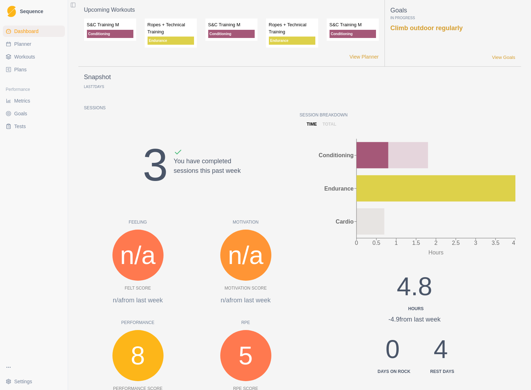
click at [28, 44] on span "Planner" at bounding box center [22, 43] width 17 height 7
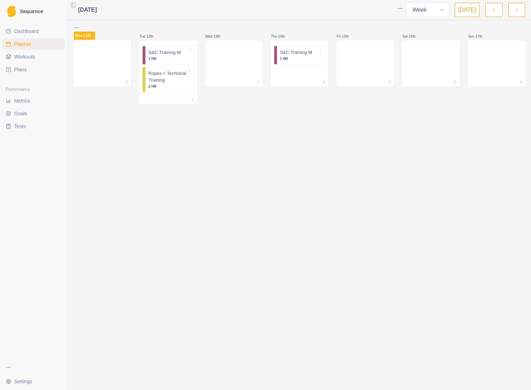
click at [486, 11] on button "button" at bounding box center [493, 10] width 17 height 14
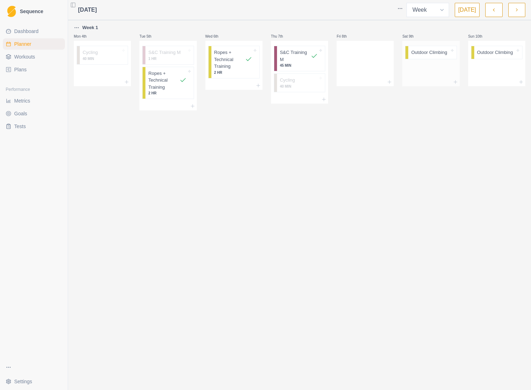
click at [424, 54] on p "Outdoor Climbing" at bounding box center [429, 52] width 36 height 7
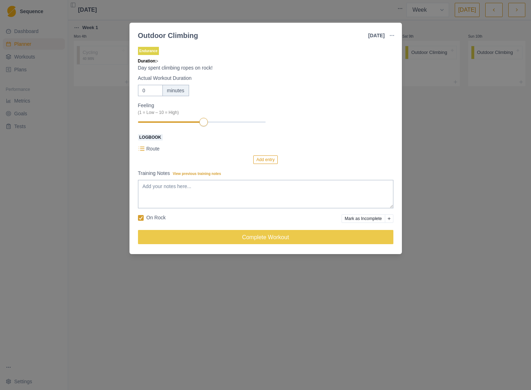
click at [388, 217] on icon "Add reason" at bounding box center [389, 218] width 3 height 3
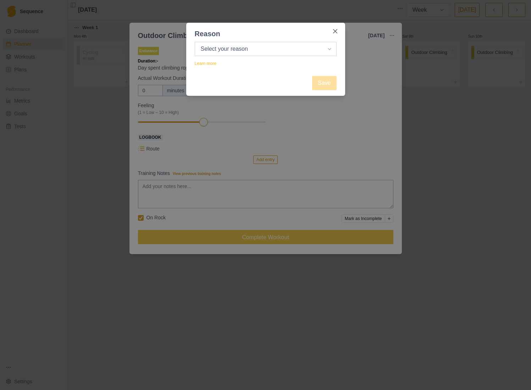
click at [227, 46] on select "Select your reason No reason given Not motivated Not recovered Not enough time …" at bounding box center [266, 49] width 142 height 14
select select "not_recovered"
click at [195, 42] on select "Select your reason No reason given Not motivated Not recovered Not enough time …" at bounding box center [266, 49] width 142 height 14
click at [339, 31] on button "Close" at bounding box center [335, 31] width 11 height 11
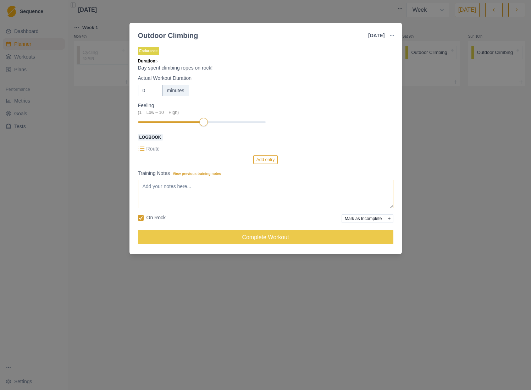
click at [213, 202] on textarea "Training Notes View previous training notes" at bounding box center [265, 194] width 255 height 28
type textarea "I"
type textarea "The person I was meant to climb with bailed, but I relieved. I was feeling a bi…"
click at [390, 221] on button "Add reason" at bounding box center [389, 218] width 9 height 9
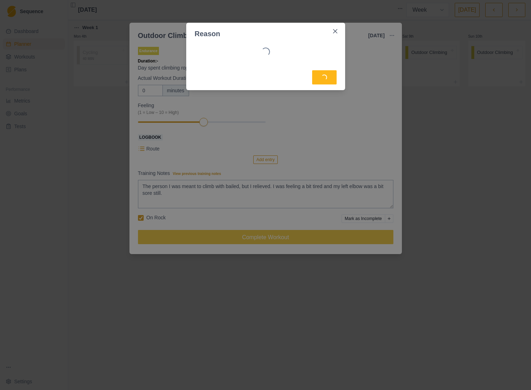
select select "not_recovered"
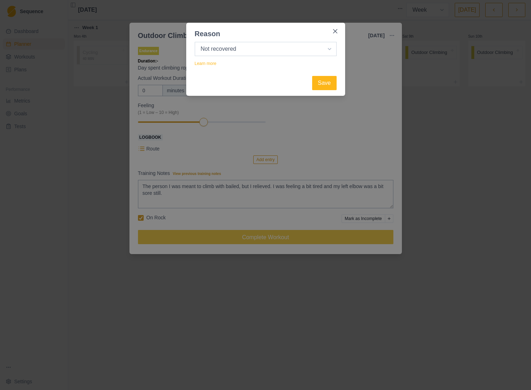
click at [227, 49] on select "Select your reason No reason given Not motivated Not recovered Not enough time …" at bounding box center [266, 49] width 142 height 14
click at [195, 42] on select "Select your reason No reason given Not motivated Not recovered Not enough time …" at bounding box center [266, 49] width 142 height 14
click at [324, 86] on button "Save" at bounding box center [324, 83] width 24 height 14
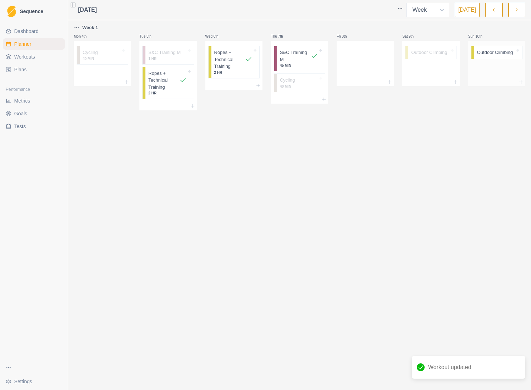
click at [487, 51] on p "Outdoor Climbing" at bounding box center [495, 52] width 36 height 7
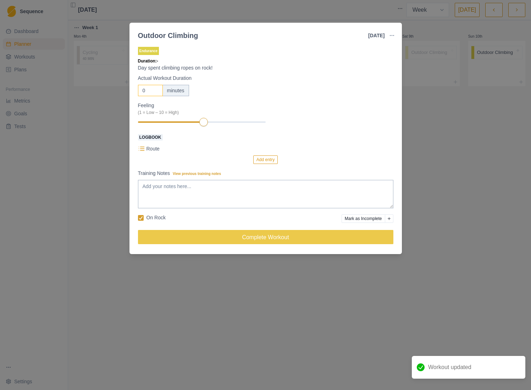
click at [147, 88] on input "0" at bounding box center [150, 90] width 25 height 11
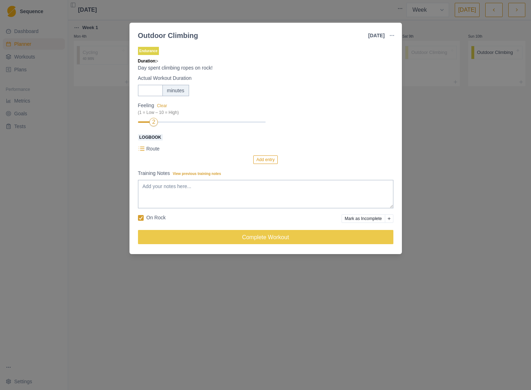
click at [154, 150] on p "Route" at bounding box center [153, 148] width 13 height 7
click at [271, 162] on button "Add entry" at bounding box center [265, 159] width 24 height 9
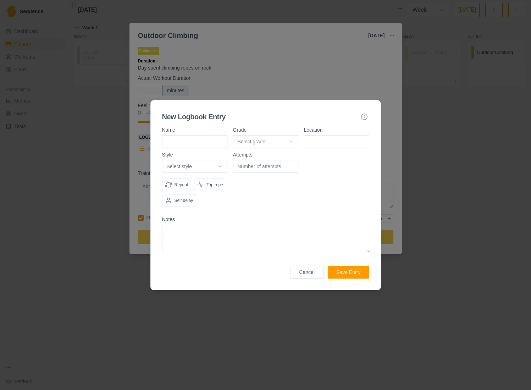
click at [260, 134] on body "Sequence Dashboard Planner Workouts Plans Performance Metrics Goals Tests Setti…" at bounding box center [265, 195] width 531 height 390
click at [206, 133] on body "Sequence Dashboard Planner Workouts Plans Performance Metrics Goals Tests Setti…" at bounding box center [265, 195] width 531 height 390
click at [206, 135] on input at bounding box center [194, 141] width 65 height 13
click at [281, 160] on input "number" at bounding box center [265, 166] width 65 height 13
type input "1"
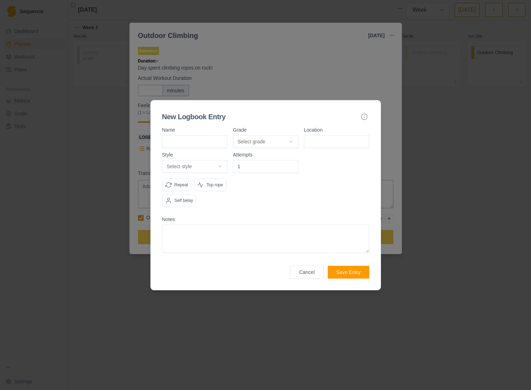
click at [319, 135] on input at bounding box center [336, 141] width 65 height 13
click at [197, 136] on input at bounding box center [194, 141] width 65 height 13
paste input "Sweet Chariot"
type input "Sweet Chariot"
click at [268, 137] on body "Sequence Dashboard Planner Workouts Plans Performance Metrics Goals Tests Setti…" at bounding box center [265, 195] width 531 height 390
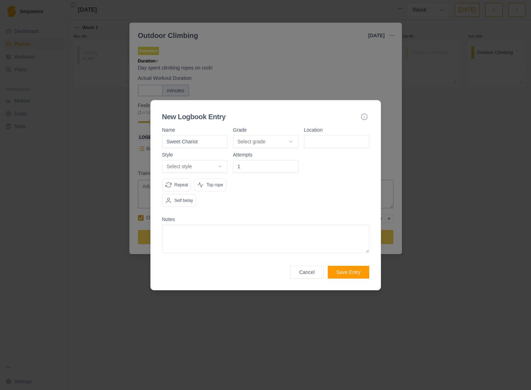
click at [259, 123] on body "Sequence Dashboard Planner Workouts Plans Performance Metrics Goals Tests Setti…" at bounding box center [265, 195] width 531 height 390
click at [257, 131] on body "Sequence Dashboard Planner Workouts Plans Performance Metrics Goals Tests Setti…" at bounding box center [265, 195] width 531 height 390
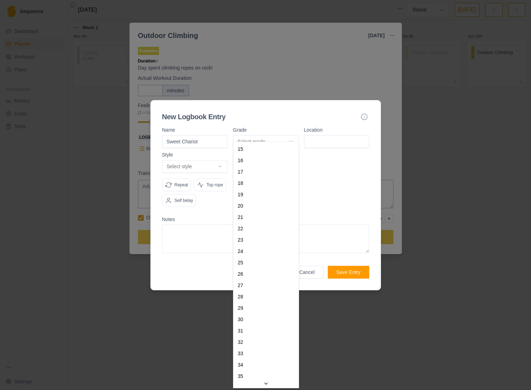
click at [257, 131] on body "Sequence Dashboard Planner Workouts Plans Performance Metrics Goals Tests Setti…" at bounding box center [265, 195] width 531 height 390
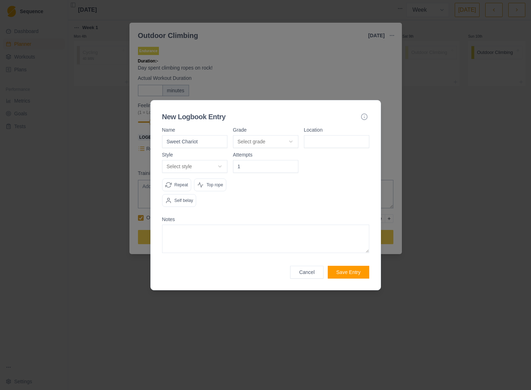
click at [315, 135] on input at bounding box center [336, 141] width 65 height 13
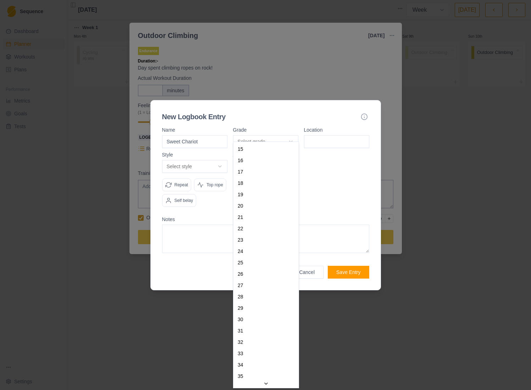
click at [256, 137] on body "Sequence Dashboard Planner Workouts Plans Performance Metrics Goals Tests Setti…" at bounding box center [265, 195] width 531 height 390
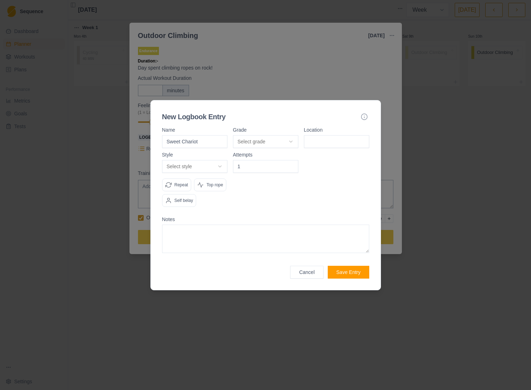
click at [346, 136] on body "Sequence Dashboard Planner Workouts Plans Performance Metrics Goals Tests Setti…" at bounding box center [265, 195] width 531 height 390
click at [331, 135] on input at bounding box center [336, 141] width 65 height 13
paste input "Falcons Lookout"
type input "Falcons Lookout"
click at [213, 158] on body "Sequence Dashboard Planner Workouts Plans Performance Metrics Goals Tests Setti…" at bounding box center [265, 195] width 531 height 390
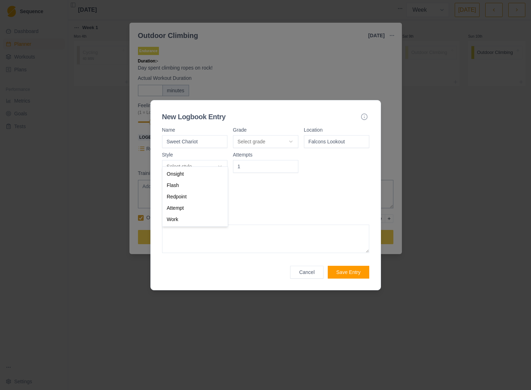
select select "flash"
drag, startPoint x: 272, startPoint y: 184, endPoint x: 238, endPoint y: 156, distance: 44.3
click at [272, 184] on div at bounding box center [265, 182] width 65 height 60
click at [197, 162] on body "Sequence Dashboard Planner Workouts Plans Performance Metrics Goals Tests Setti…" at bounding box center [265, 195] width 531 height 390
click at [269, 177] on body "Sequence Dashboard Planner Workouts Plans Performance Metrics Goals Tests Setti…" at bounding box center [265, 195] width 531 height 390
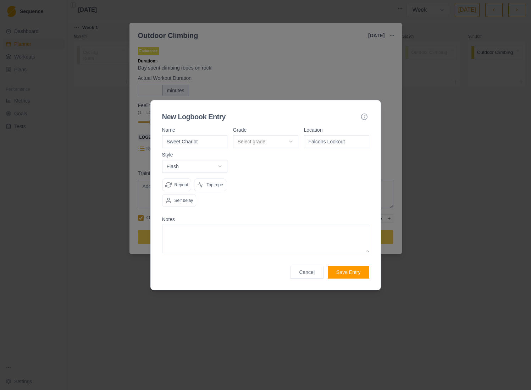
click at [210, 247] on textarea at bounding box center [265, 239] width 207 height 28
type textarea "Calfs, both of them felt"
drag, startPoint x: 351, startPoint y: 133, endPoint x: 220, endPoint y: 125, distance: 130.8
click at [228, 131] on div "Name Sweet Chariot Grade Select grade 15 16 17 18 19 20 21 22 23 24 25 26 27 28…" at bounding box center [265, 137] width 207 height 21
click at [199, 159] on body "Sequence Dashboard Planner Workouts Plans Performance Metrics Goals Tests Setti…" at bounding box center [265, 195] width 531 height 390
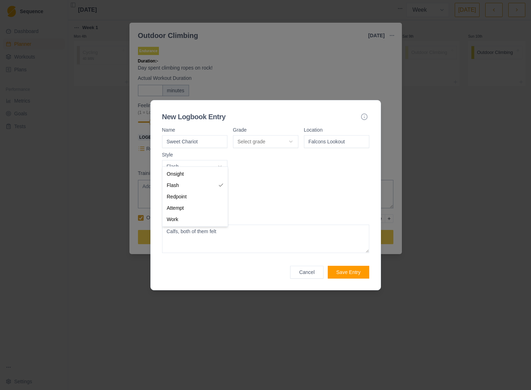
select select "redpoint"
click at [264, 160] on input "number" at bounding box center [265, 166] width 65 height 13
click at [243, 184] on div "Attempts" at bounding box center [265, 182] width 65 height 60
click at [180, 181] on div "Repeat" at bounding box center [176, 184] width 29 height 13
click at [238, 244] on textarea "Calfs, both of them felt" at bounding box center [265, 239] width 207 height 28
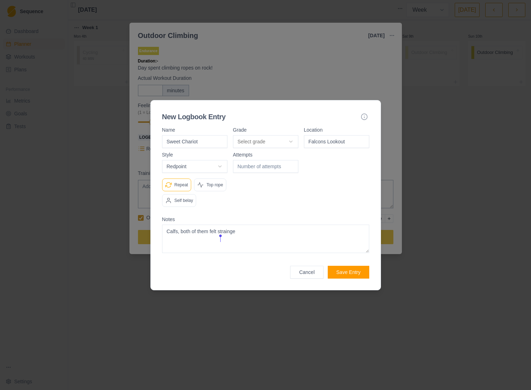
paste textarea "ed"
type textarea "Calfs, both of them felt strained"
click at [345, 278] on button "Save Entry" at bounding box center [348, 272] width 41 height 13
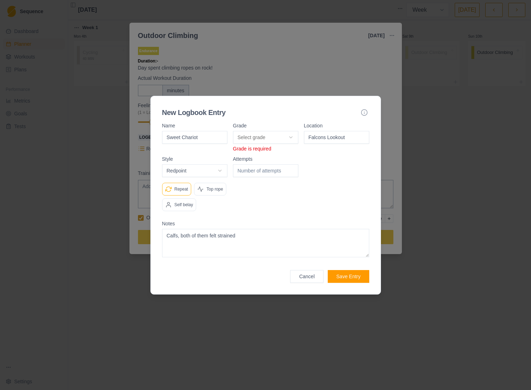
click at [265, 132] on body "Sequence Dashboard Planner Workouts Plans Performance Metrics Goals Tests Setti…" at bounding box center [265, 195] width 531 height 390
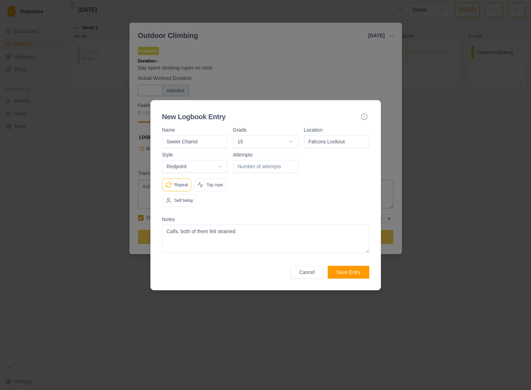
click at [308, 279] on button "Cancel" at bounding box center [306, 272] width 33 height 13
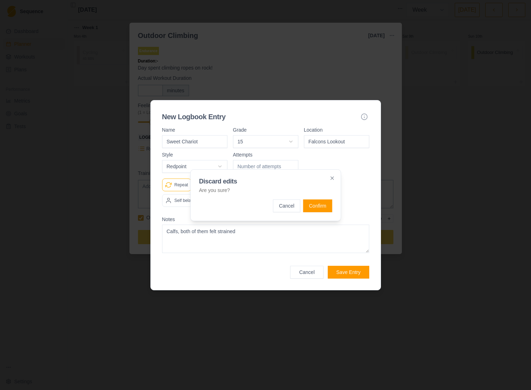
click at [310, 204] on button "Confirm" at bounding box center [317, 205] width 29 height 13
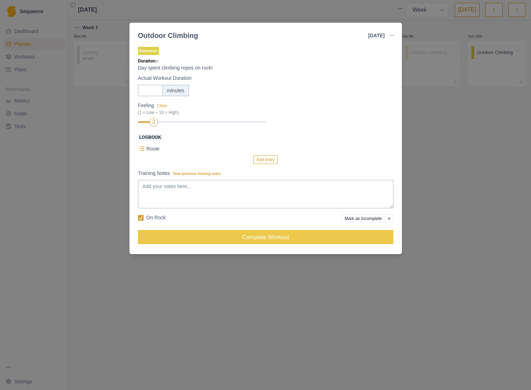
click at [254, 160] on button "Add entry" at bounding box center [265, 159] width 24 height 9
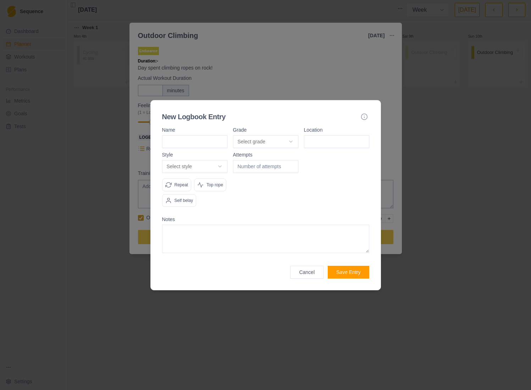
click at [305, 277] on button "Cancel" at bounding box center [306, 272] width 33 height 13
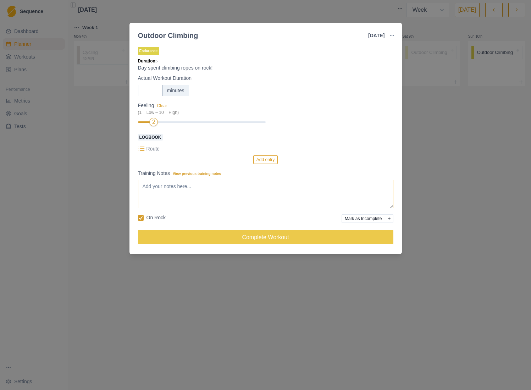
click at [222, 193] on textarea "Training Notes View previous training notes" at bounding box center [265, 194] width 255 height 28
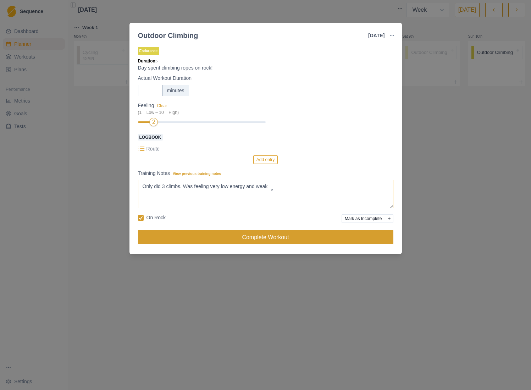
type textarea "Only did 3 climbs. Was feeling very low energy and weak"
click at [229, 238] on button "Complete Workout" at bounding box center [265, 237] width 255 height 14
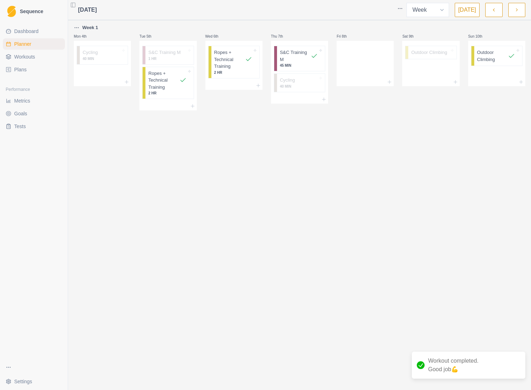
click at [515, 11] on icon "button" at bounding box center [516, 9] width 5 height 7
